Goal: Information Seeking & Learning: Learn about a topic

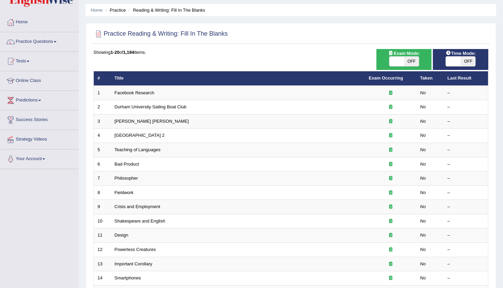
scroll to position [0, 0]
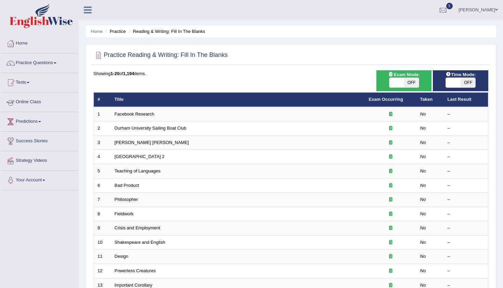
click at [413, 81] on span "OFF" at bounding box center [411, 83] width 15 height 10
checkbox input "true"
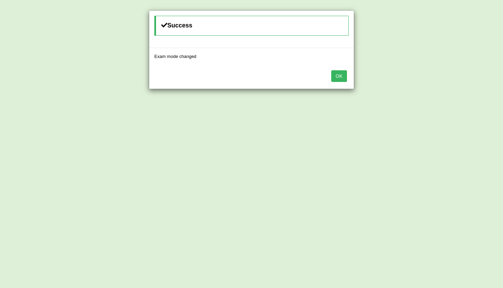
click at [343, 77] on button "OK" at bounding box center [339, 76] width 16 height 12
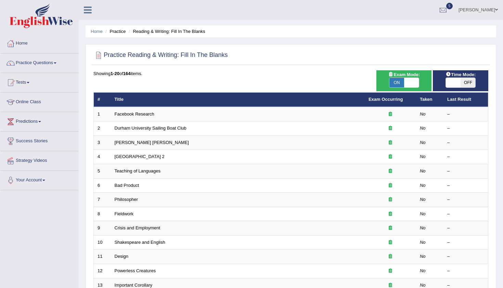
click at [471, 82] on span "OFF" at bounding box center [468, 83] width 15 height 10
checkbox input "true"
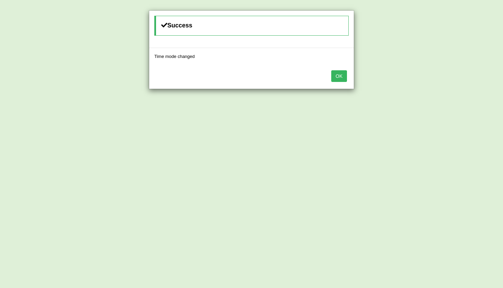
click at [334, 78] on button "OK" at bounding box center [339, 76] width 16 height 12
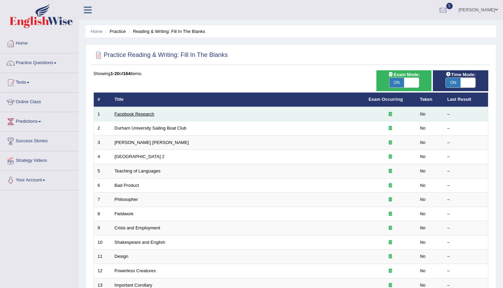
click at [144, 113] on link "Facebook Research" at bounding box center [135, 113] width 40 height 5
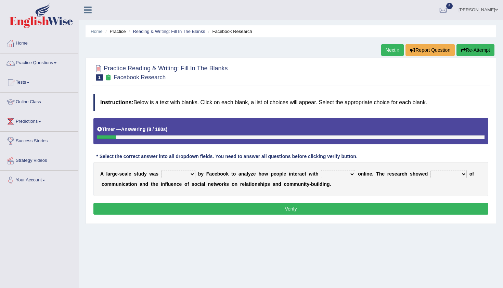
select select "surveyed"
select select "each other"
select select "patterns"
click at [357, 212] on button "Verify" at bounding box center [290, 209] width 395 height 12
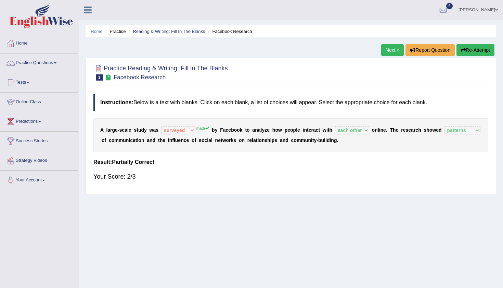
click at [392, 52] on link "Next »" at bounding box center [392, 50] width 23 height 12
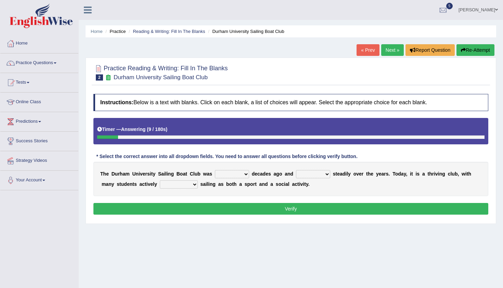
select select "founded"
select select "has grown"
select select "enjoying"
click at [236, 205] on button "Verify" at bounding box center [290, 209] width 395 height 12
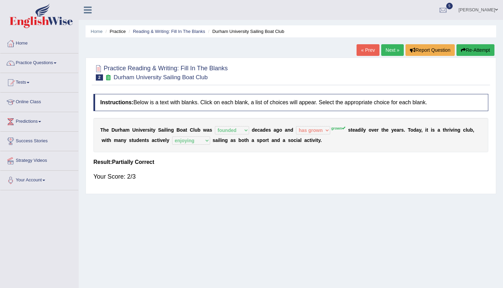
click at [386, 50] on link "Next »" at bounding box center [392, 50] width 23 height 12
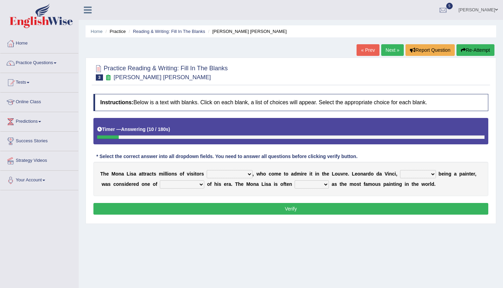
select select "around the year"
select select "as much as"
select select "the best artists"
select select "described"
click at [258, 209] on button "Verify" at bounding box center [290, 209] width 395 height 12
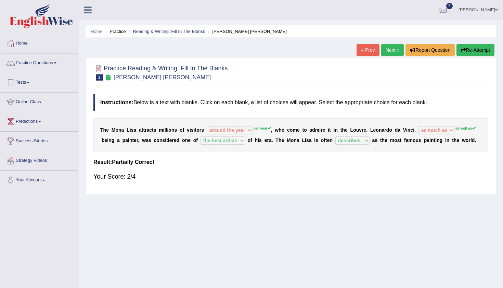
click at [388, 52] on link "Next »" at bounding box center [392, 50] width 23 height 12
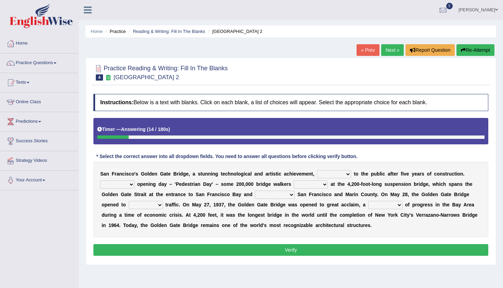
select select "opens"
select select "On"
select select "marveled"
select select "connects"
select select "vehicular"
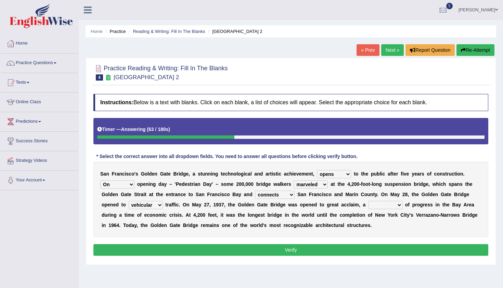
select select "symbol"
click at [322, 251] on button "Verify" at bounding box center [290, 250] width 395 height 12
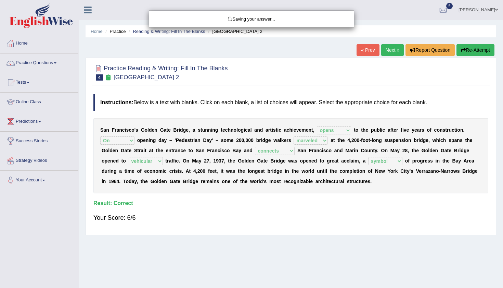
click at [385, 49] on div "Saving your answer..." at bounding box center [251, 144] width 503 height 288
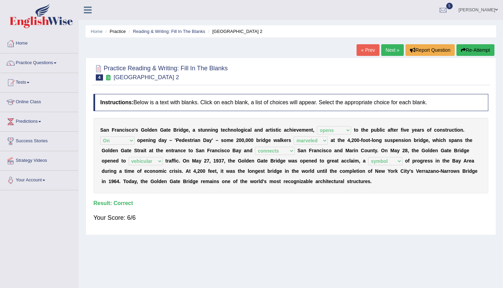
click at [385, 49] on link "Next »" at bounding box center [392, 50] width 23 height 12
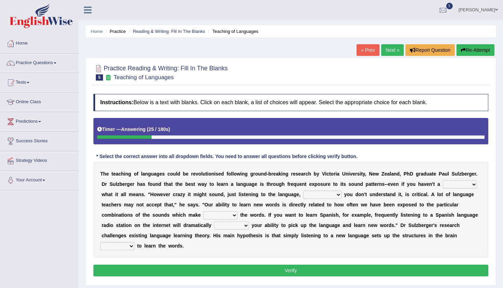
select select "clue"
select select "even though"
select select "up"
select select "boost"
select select "required"
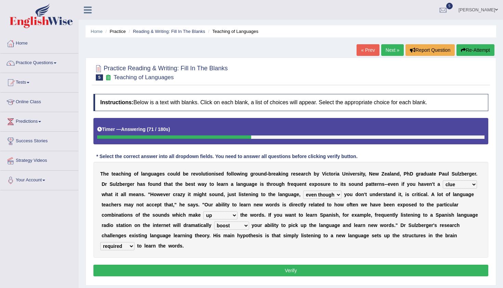
click at [216, 274] on button "Verify" at bounding box center [290, 270] width 395 height 12
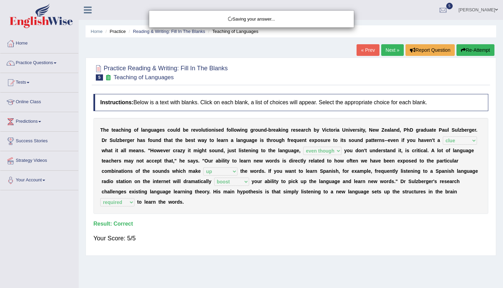
click at [387, 50] on div "Saving your answer..." at bounding box center [251, 144] width 503 height 288
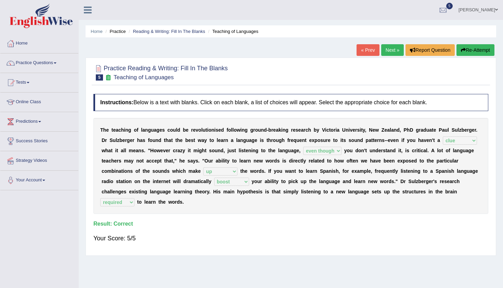
click at [387, 50] on link "Next »" at bounding box center [392, 50] width 23 height 12
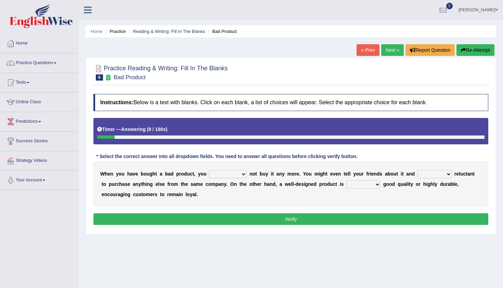
select select "would"
select select "be"
select select "both"
click at [274, 218] on button "Verify" at bounding box center [290, 219] width 395 height 12
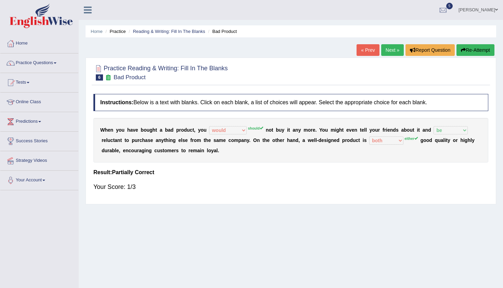
click at [387, 52] on link "Next »" at bounding box center [392, 50] width 23 height 12
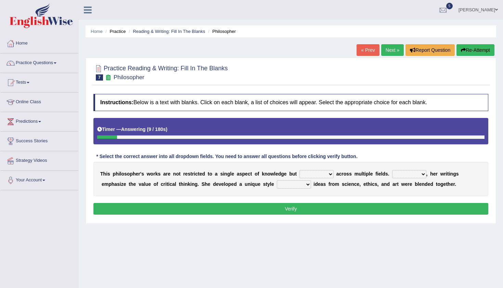
select select "extend"
select select "Moreover"
select select "in which"
click at [288, 211] on button "Verify" at bounding box center [290, 209] width 395 height 12
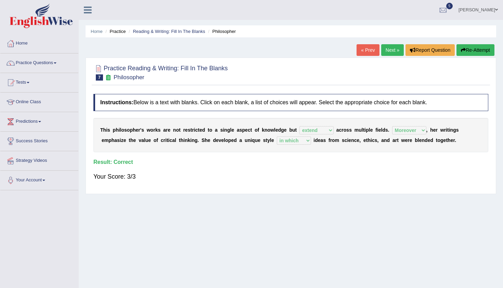
click at [381, 51] on link "Next »" at bounding box center [392, 50] width 23 height 12
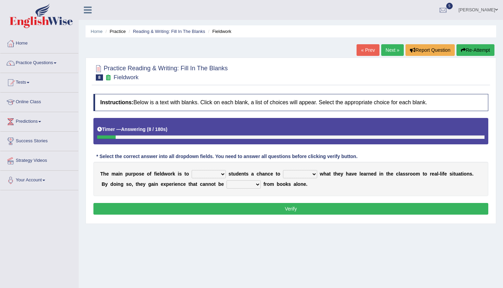
select select "offer"
select select "apply"
select select "obtained"
click at [275, 211] on button "Verify" at bounding box center [290, 209] width 395 height 12
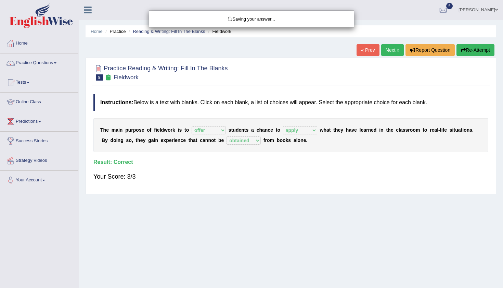
click at [386, 51] on div "Saving your answer..." at bounding box center [251, 144] width 503 height 288
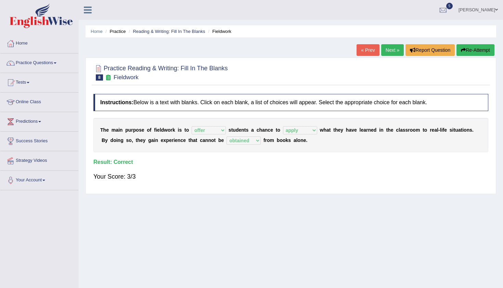
click at [390, 47] on link "Next »" at bounding box center [392, 50] width 23 height 12
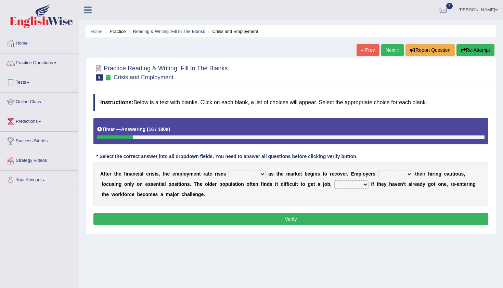
select select "sharply"
select select "keep"
select select "sharply"
select select "because"
select select "conversely"
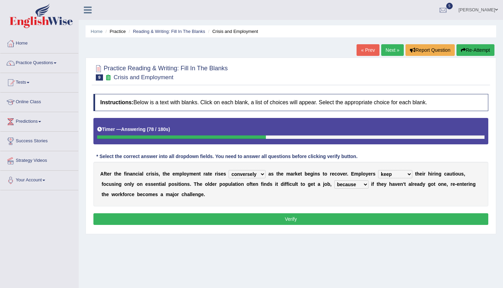
click at [263, 220] on button "Verify" at bounding box center [290, 219] width 395 height 12
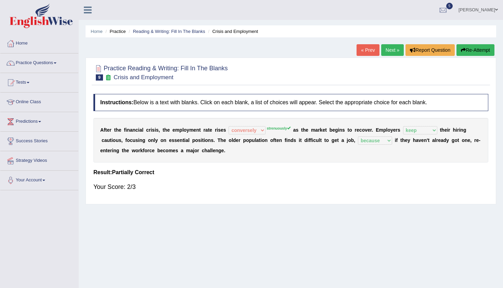
click at [390, 52] on link "Next »" at bounding box center [392, 50] width 23 height 12
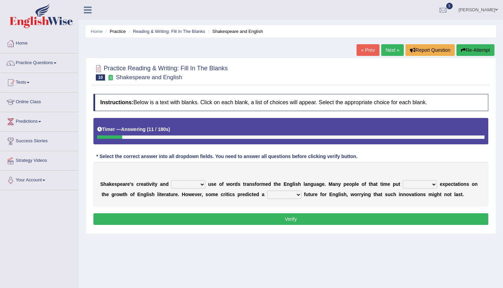
select select "inventive"
select select "high"
select select "daunting"
click at [263, 222] on button "Verify" at bounding box center [290, 219] width 395 height 12
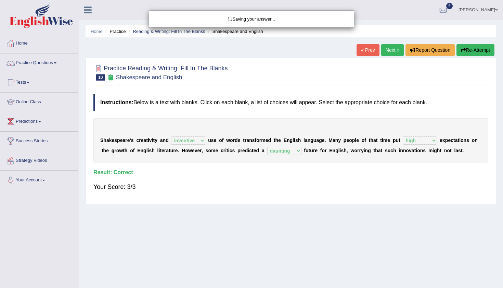
click at [386, 52] on div "Saving your answer..." at bounding box center [251, 144] width 503 height 288
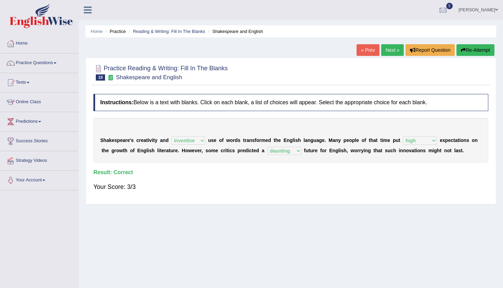
click at [391, 51] on link "Next »" at bounding box center [392, 50] width 23 height 12
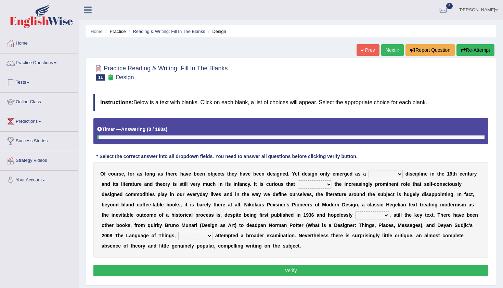
click at [310, 75] on div at bounding box center [290, 72] width 395 height 21
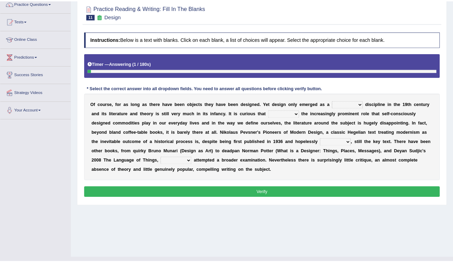
scroll to position [65, 0]
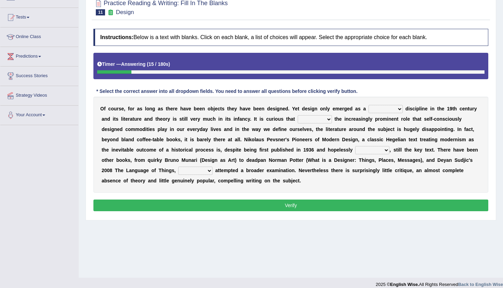
select select "dedicated"
select select "despite"
select select "dated"
select select "which"
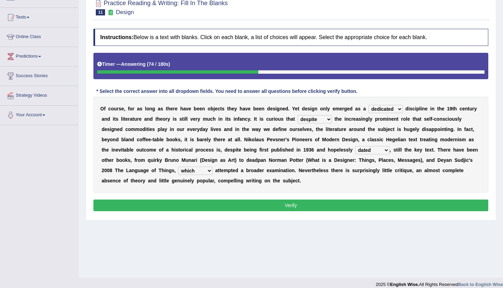
click at [251, 205] on button "Verify" at bounding box center [290, 205] width 395 height 12
